Goal: Information Seeking & Learning: Learn about a topic

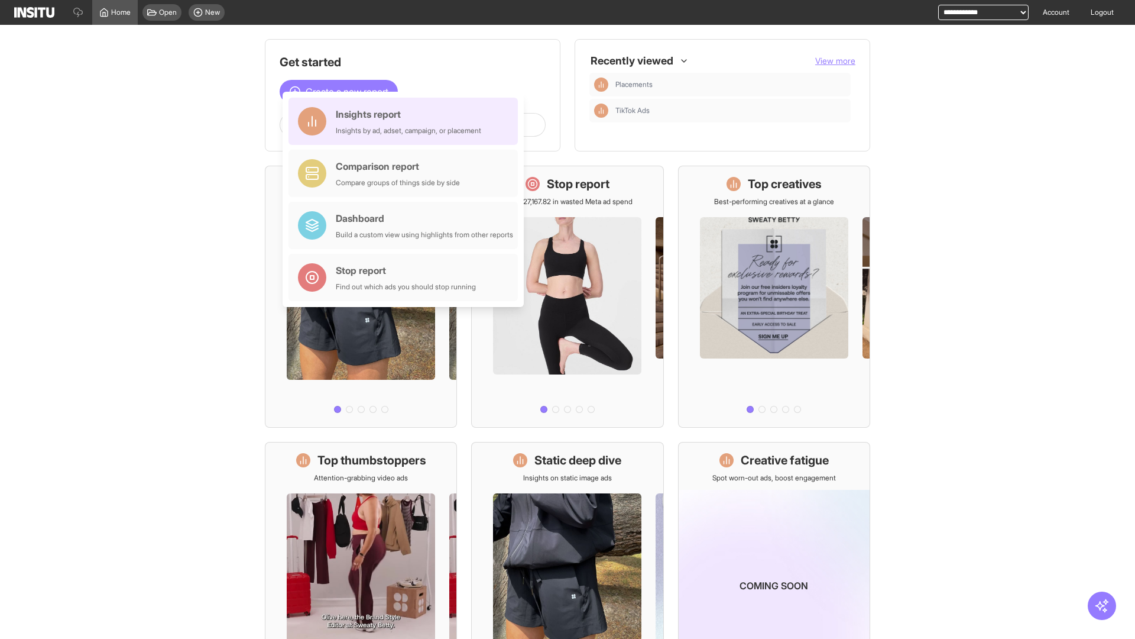
click at [406, 121] on div "Insights report Insights by ad, adset, campaign, or placement" at bounding box center [408, 121] width 145 height 28
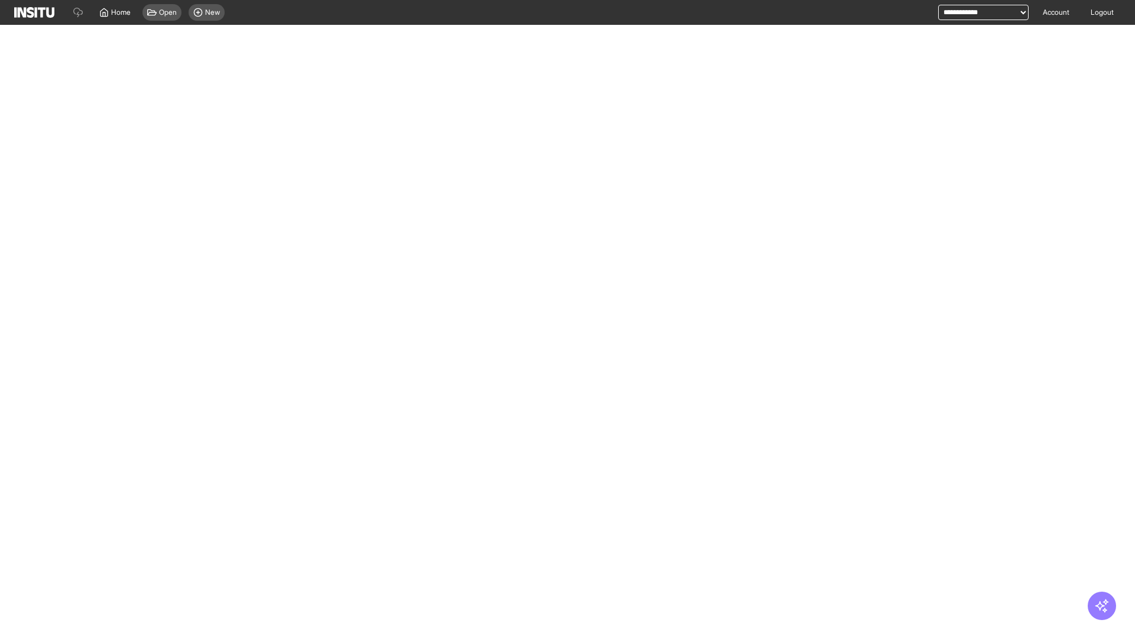
select select "**"
